Goal: Browse casually

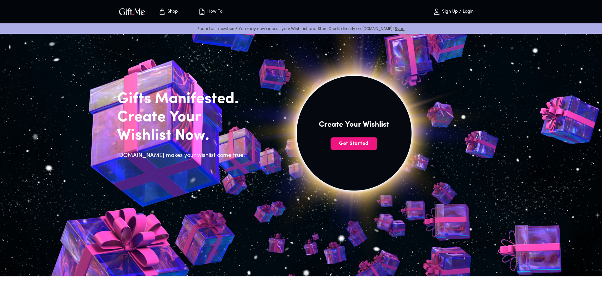
click at [455, 10] on p "Sign Up / Login" at bounding box center [456, 11] width 33 height 5
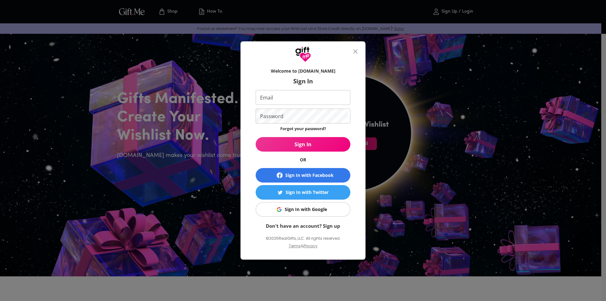
click at [313, 99] on input "Email" at bounding box center [302, 97] width 92 height 15
type input "farmermidori@gmail.com"
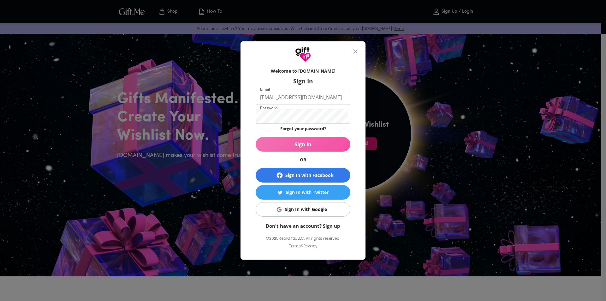
click at [312, 143] on span "Sign In" at bounding box center [303, 144] width 95 height 7
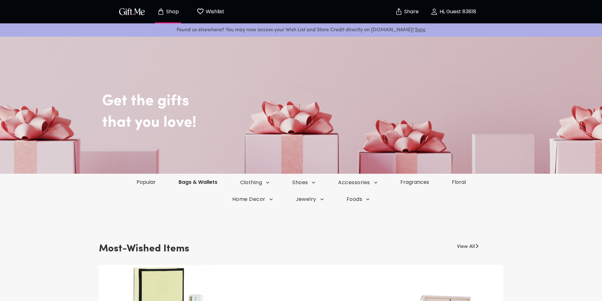
click at [208, 183] on link "Bags & Wallets" at bounding box center [198, 181] width 62 height 7
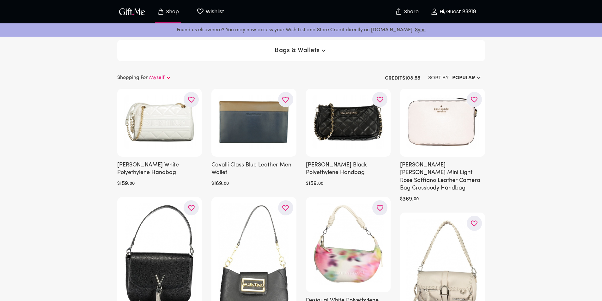
click at [475, 75] on icon "button" at bounding box center [479, 78] width 8 height 8
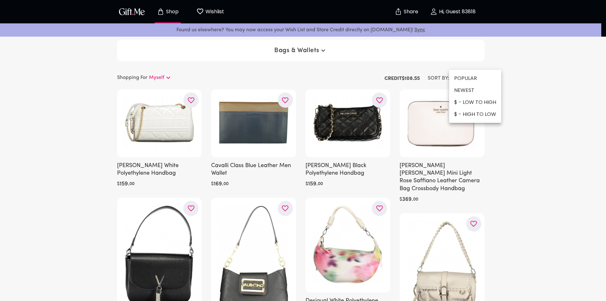
click at [472, 101] on li "$ - LOW TO HIGH" at bounding box center [475, 102] width 52 height 12
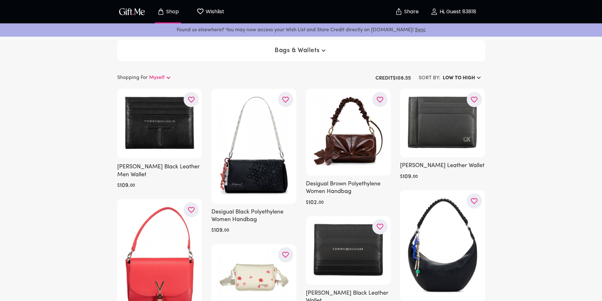
click at [297, 50] on span "Bags & Wallets" at bounding box center [300, 51] width 53 height 8
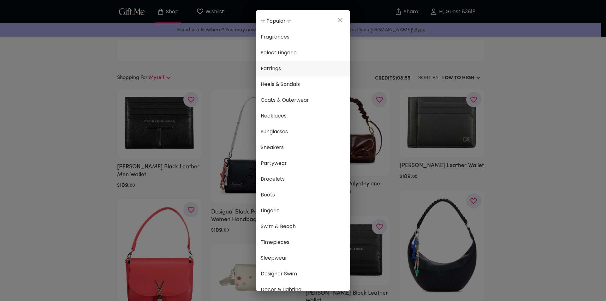
click at [304, 66] on span "Earrings" at bounding box center [303, 68] width 85 height 8
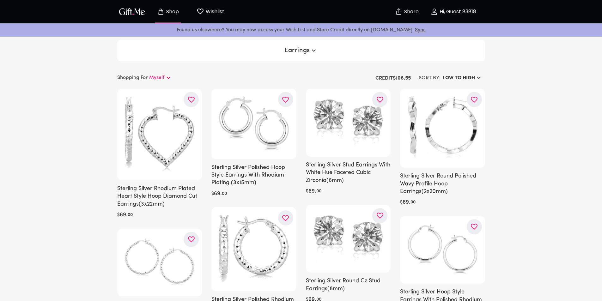
click at [305, 53] on span "Earrings" at bounding box center [300, 51] width 33 height 8
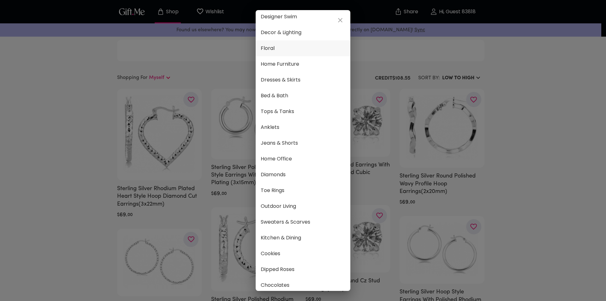
scroll to position [267, 0]
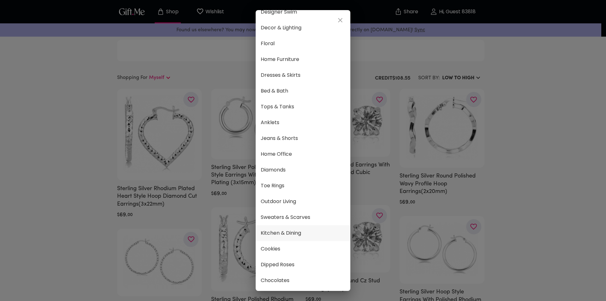
click at [305, 230] on span "Kitchen & Dining" at bounding box center [303, 233] width 85 height 8
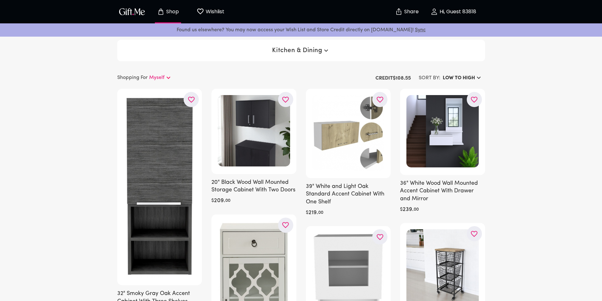
click at [303, 53] on span "Kitchen & Dining" at bounding box center [300, 51] width 57 height 8
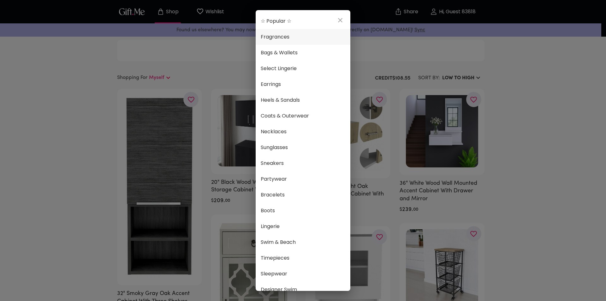
click at [302, 40] on span "Fragrances" at bounding box center [303, 37] width 85 height 8
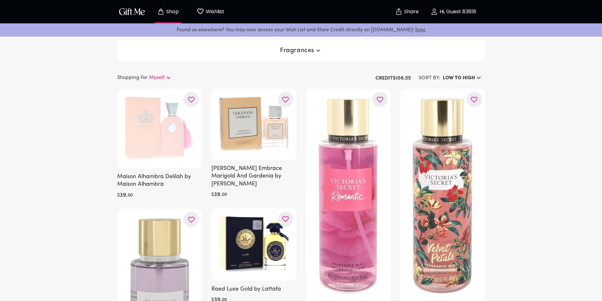
click at [309, 48] on span "Fragrances" at bounding box center [301, 51] width 42 height 8
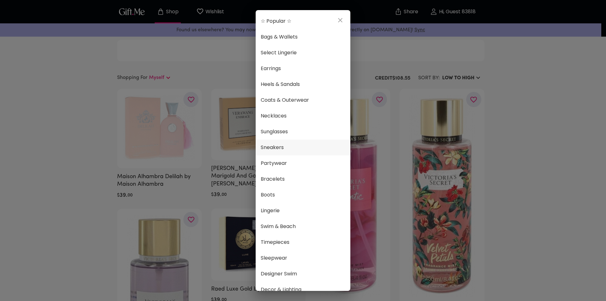
click at [301, 146] on span "Sneakers" at bounding box center [303, 147] width 85 height 8
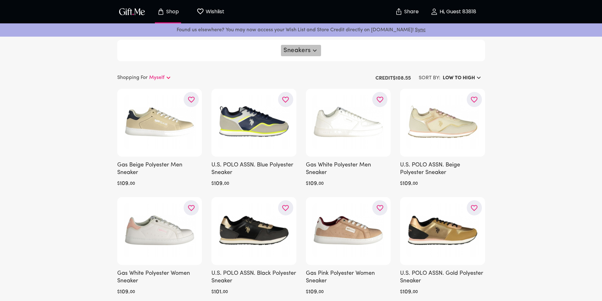
click at [293, 50] on span "Sneakers" at bounding box center [300, 51] width 35 height 8
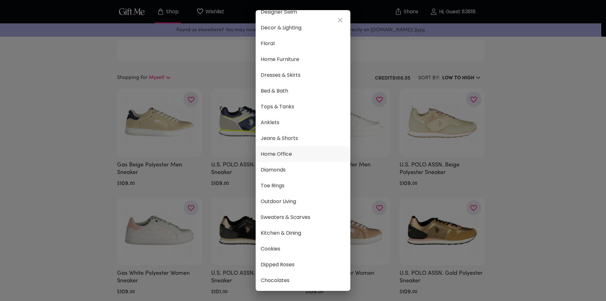
click at [304, 150] on span "Home Office" at bounding box center [303, 154] width 85 height 8
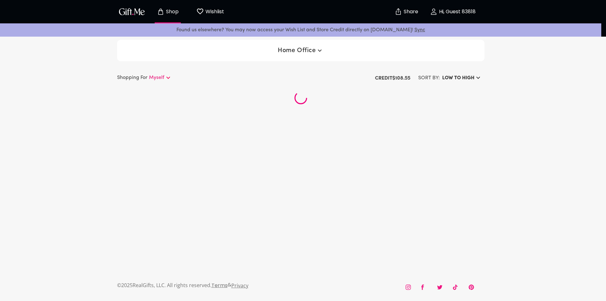
scroll to position [262, 0]
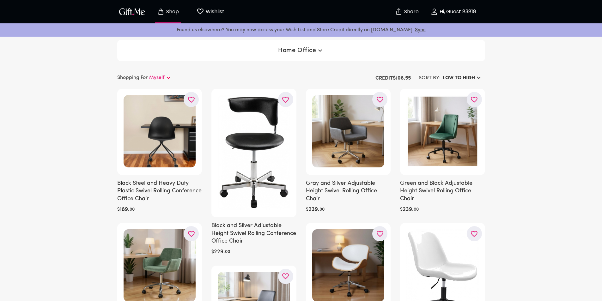
click at [318, 52] on icon "button" at bounding box center [320, 51] width 8 height 8
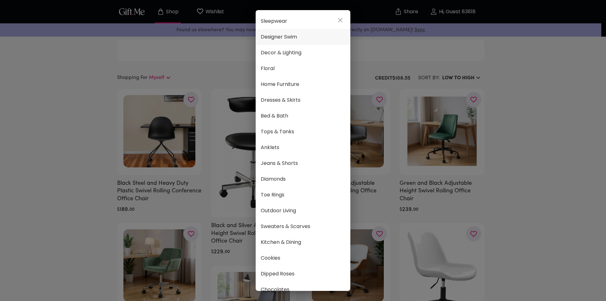
scroll to position [267, 0]
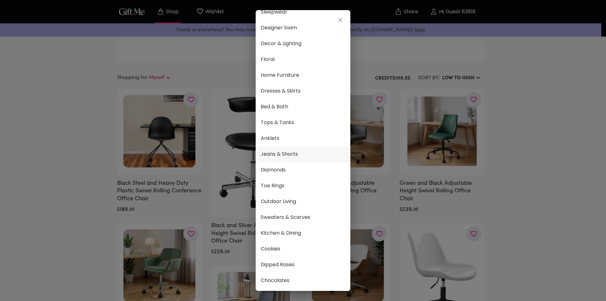
click at [318, 153] on span "Jeans & Shorts" at bounding box center [303, 154] width 85 height 8
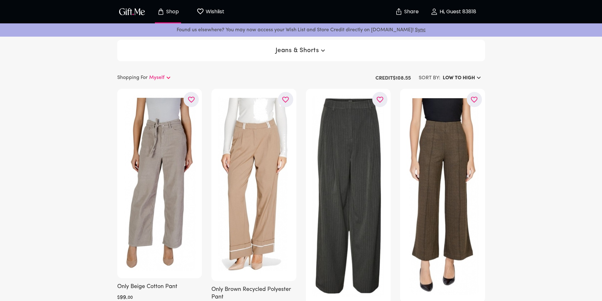
click at [317, 51] on span "Jeans & Shorts" at bounding box center [300, 51] width 51 height 8
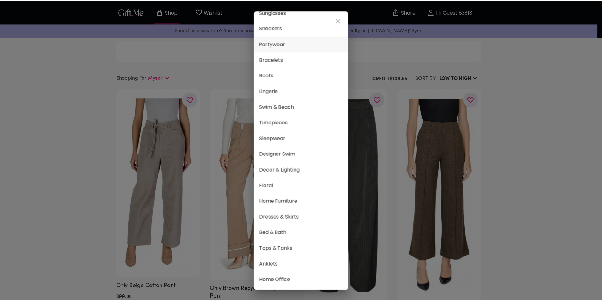
scroll to position [158, 0]
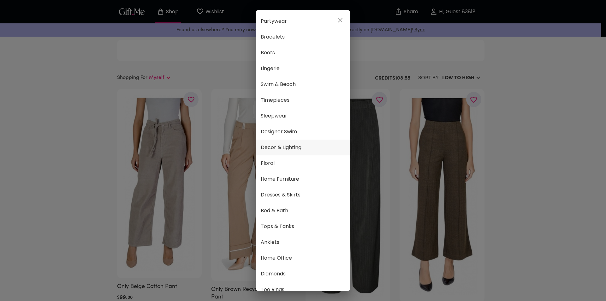
click at [300, 143] on li "Decor & Lighting" at bounding box center [303, 148] width 95 height 16
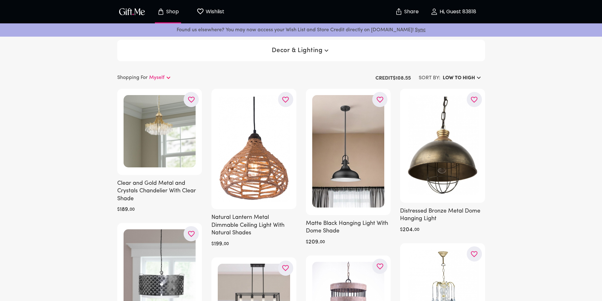
click at [311, 53] on span "Decor & Lighting" at bounding box center [301, 51] width 58 height 8
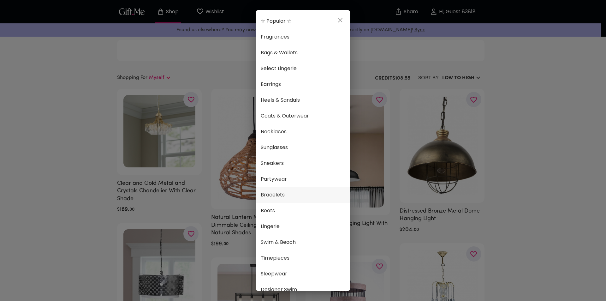
click at [296, 193] on span "Bracelets" at bounding box center [303, 195] width 85 height 8
